Goal: Find specific page/section: Find specific page/section

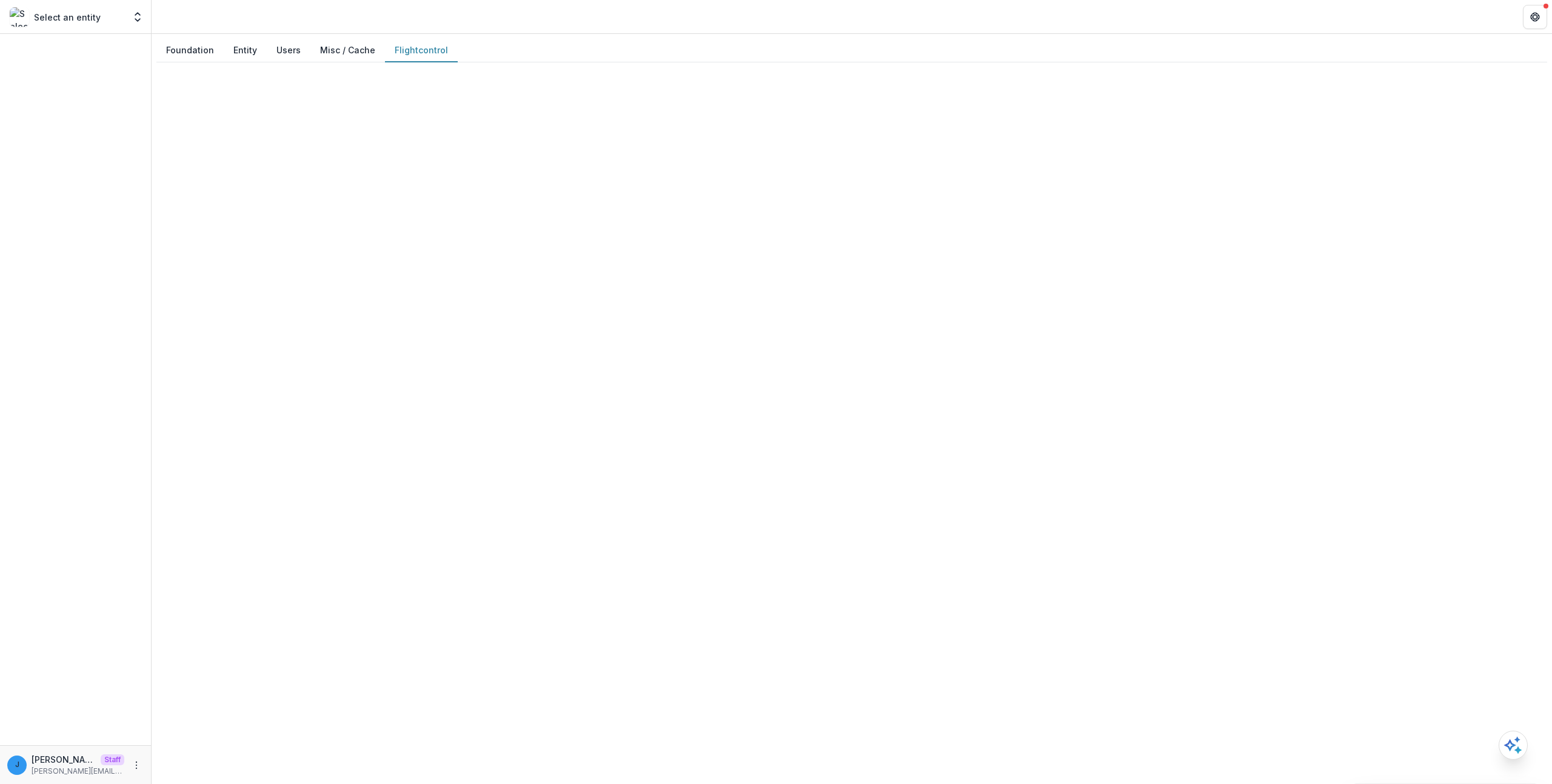
click at [406, 48] on link "Flightcontrol" at bounding box center [421, 50] width 54 height 13
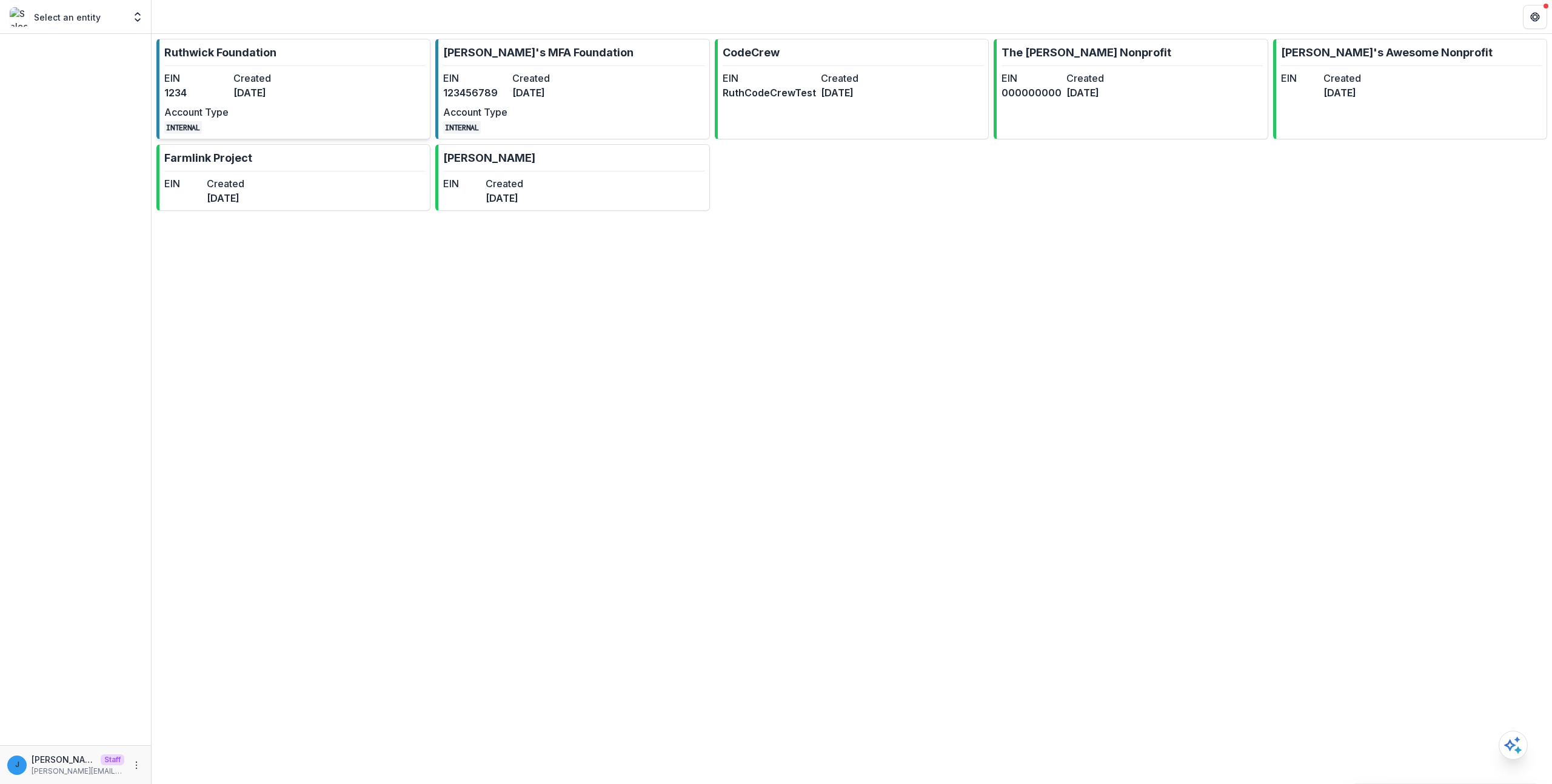
click at [283, 90] on dd "3 years ago" at bounding box center [266, 92] width 64 height 15
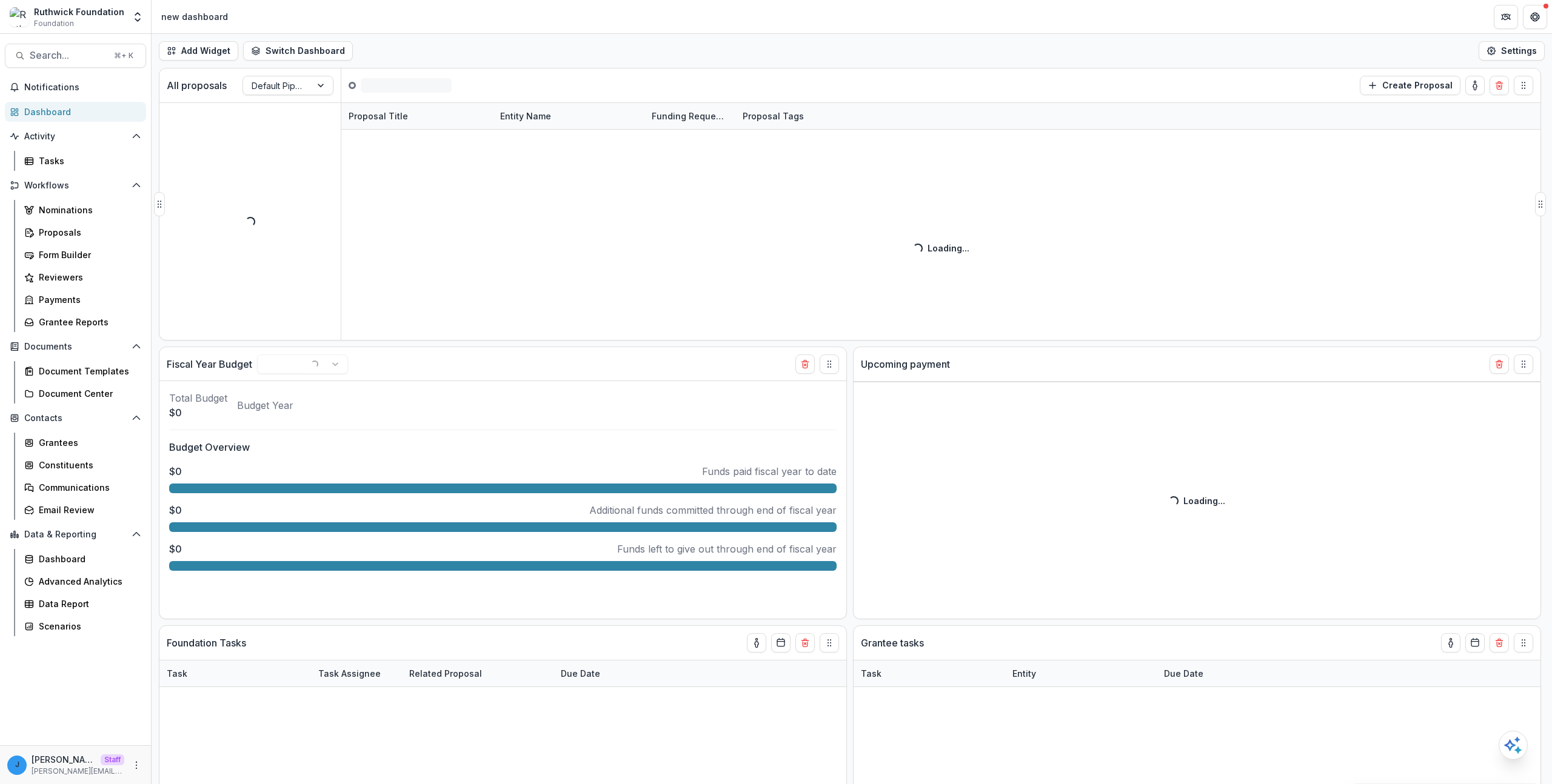
select select "******"
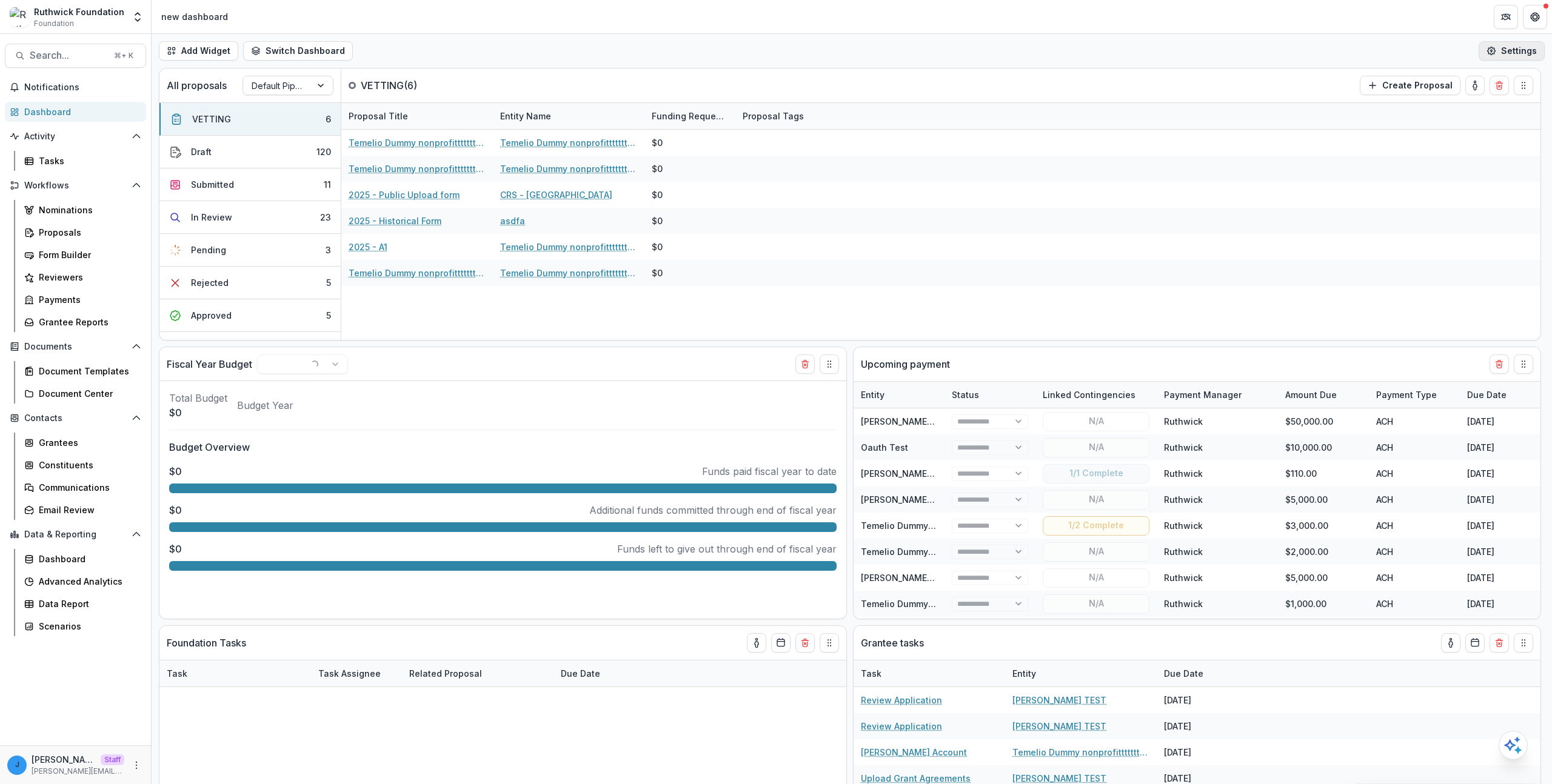
select select "******"
